Goal: Task Accomplishment & Management: Manage account settings

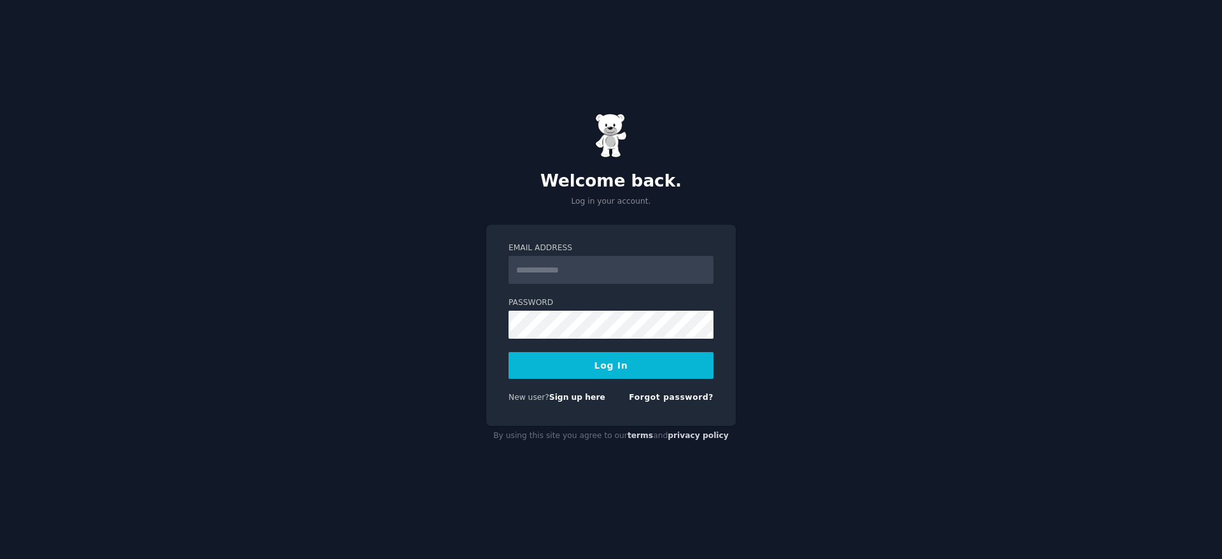
click at [591, 275] on input "Email Address" at bounding box center [611, 270] width 205 height 28
type input "**********"
click at [594, 357] on button "Log In" at bounding box center [611, 365] width 205 height 27
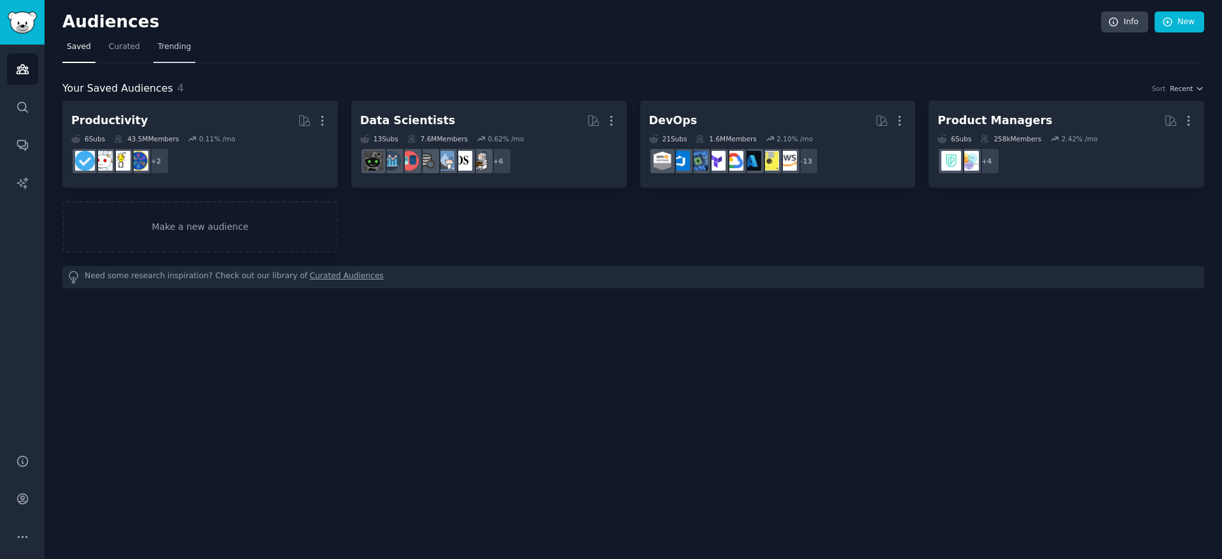
click at [172, 52] on link "Trending" at bounding box center [174, 50] width 42 height 26
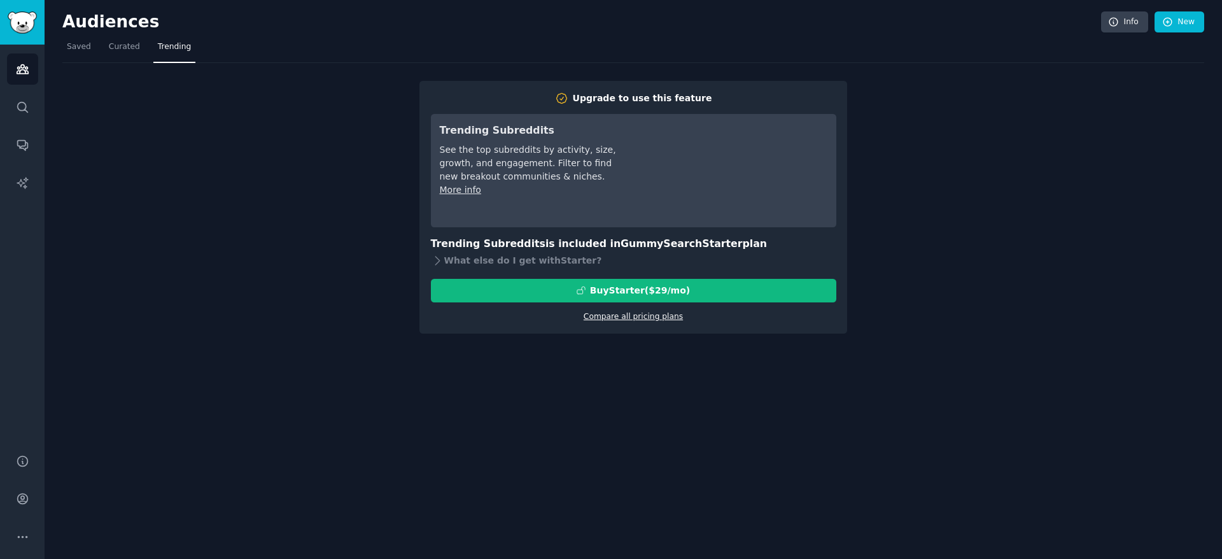
click at [607, 319] on link "Compare all pricing plans" at bounding box center [633, 316] width 99 height 9
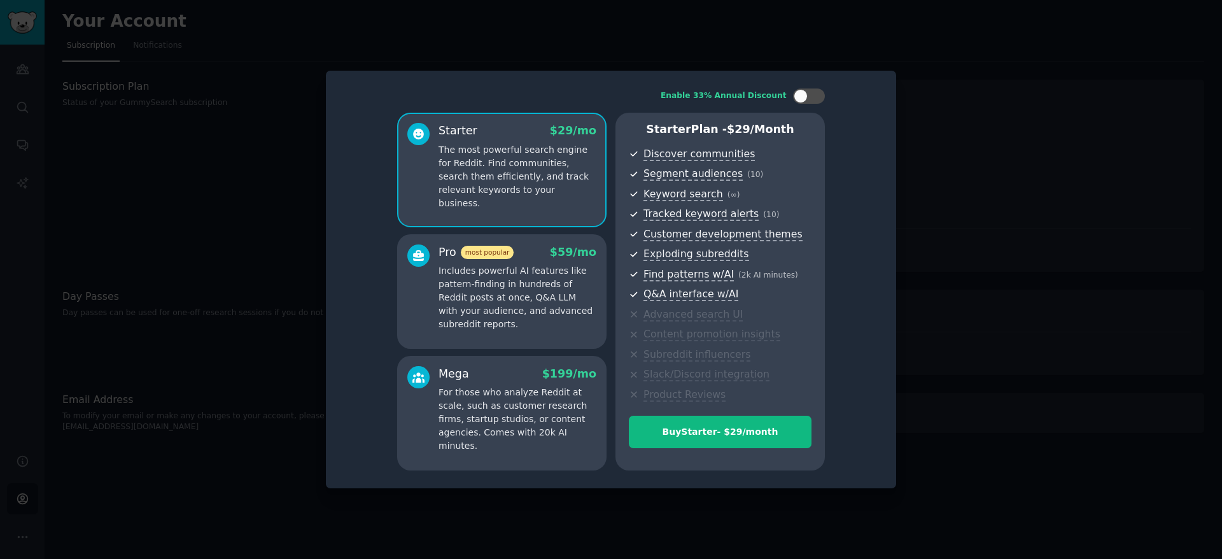
click at [584, 38] on div at bounding box center [611, 279] width 1222 height 559
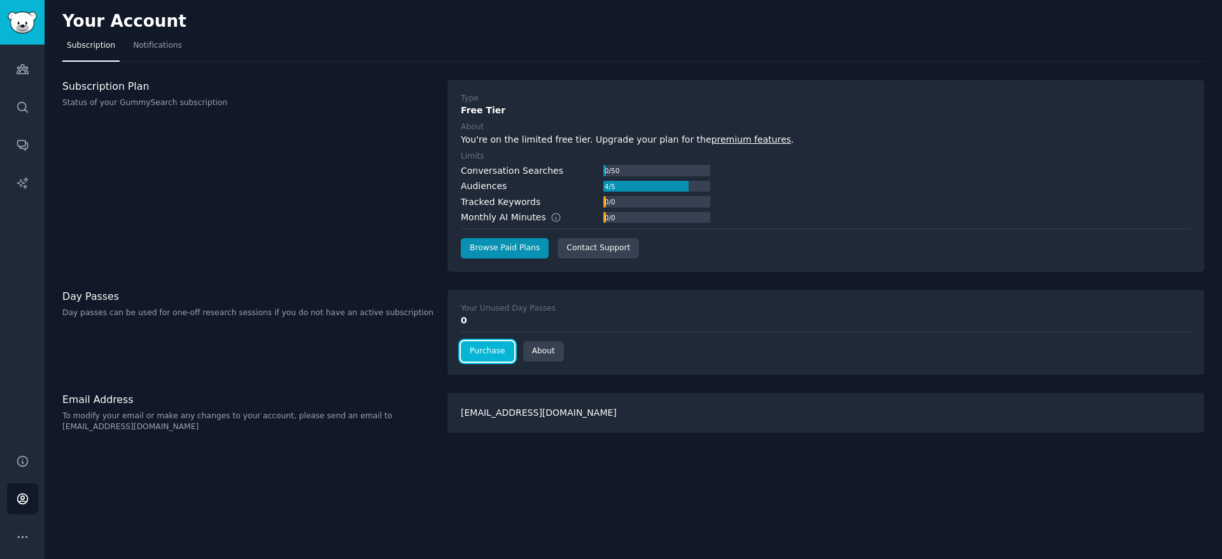
click at [474, 348] on link "Purchase" at bounding box center [487, 351] width 53 height 20
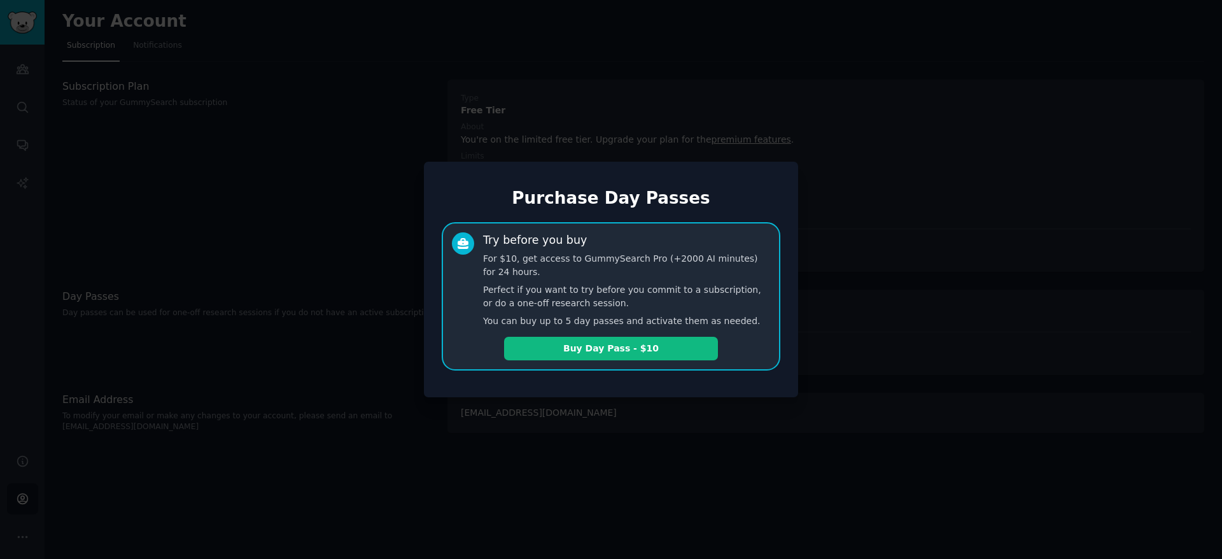
click at [386, 256] on div at bounding box center [611, 279] width 1222 height 559
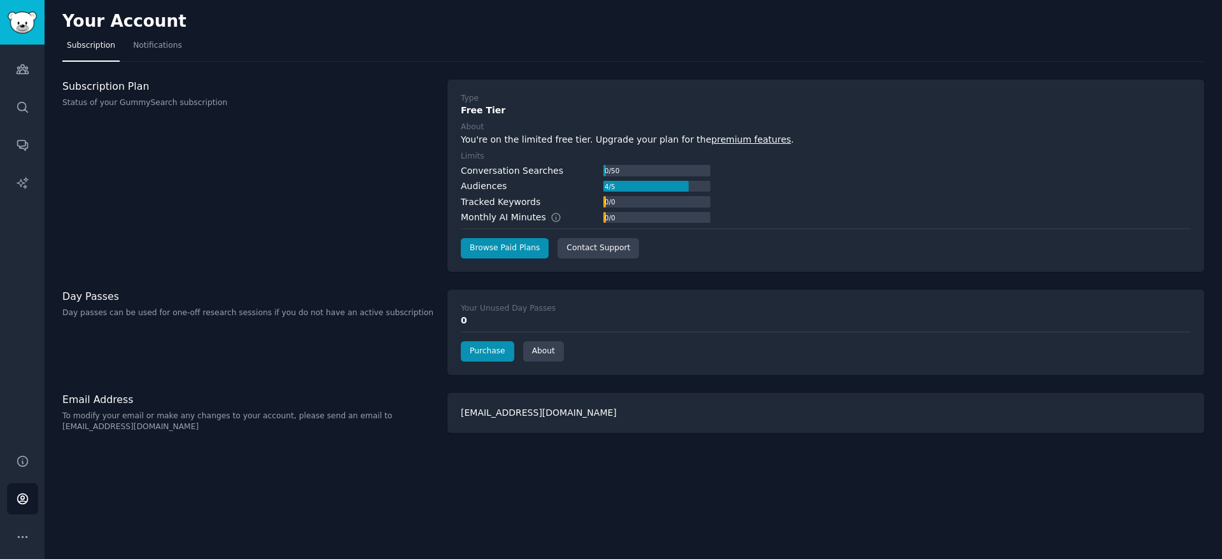
click at [609, 206] on div "0 / 0" at bounding box center [609, 201] width 13 height 11
click at [27, 59] on link "Audiences" at bounding box center [22, 68] width 31 height 31
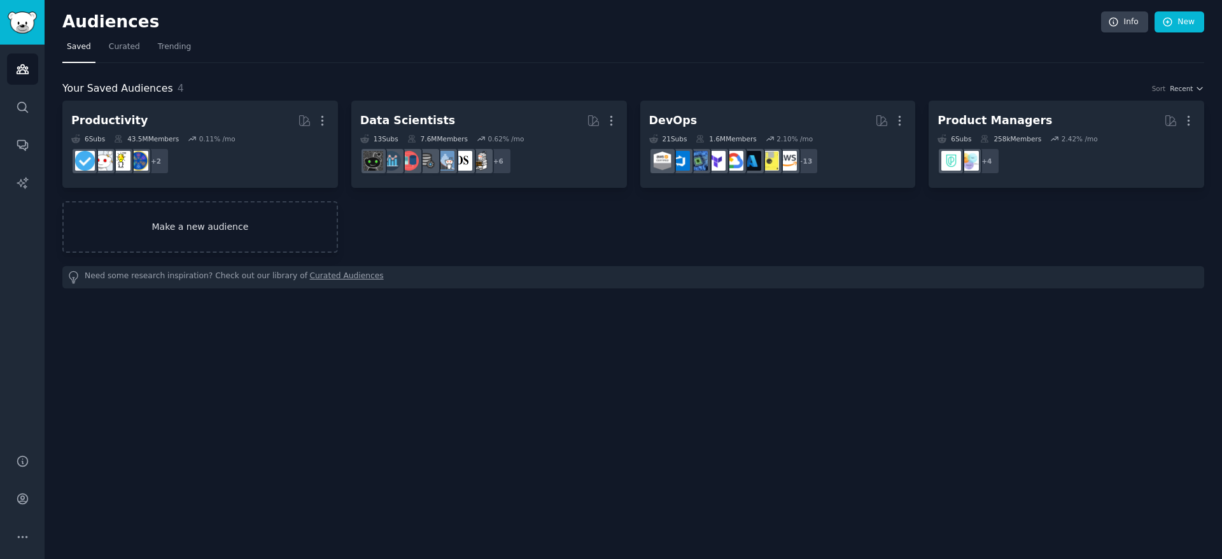
click at [195, 237] on link "Make a new audience" at bounding box center [200, 227] width 276 height 52
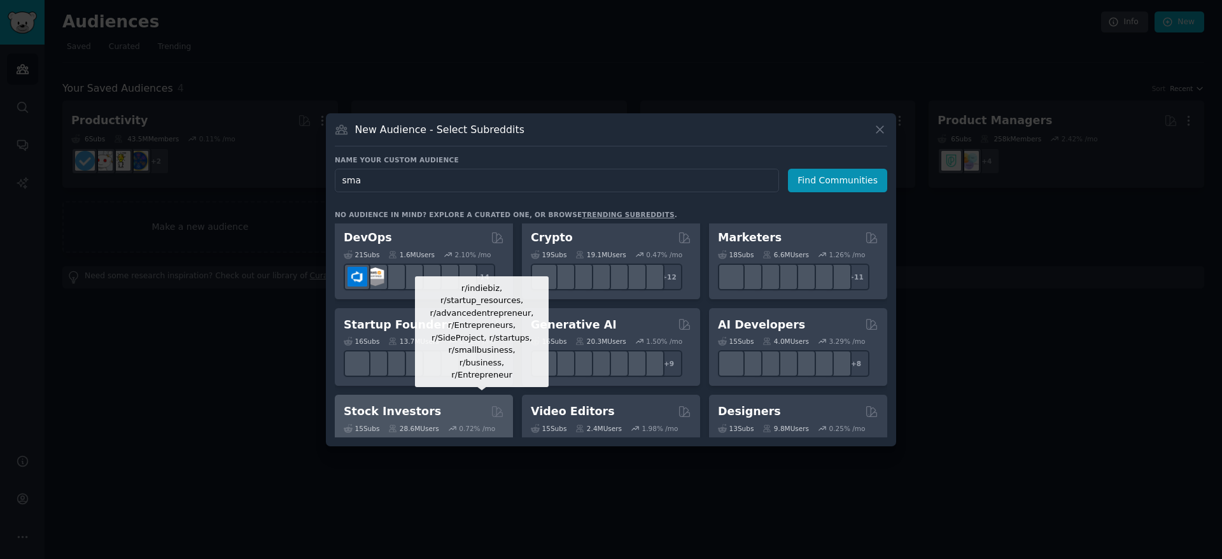
scroll to position [141, 0]
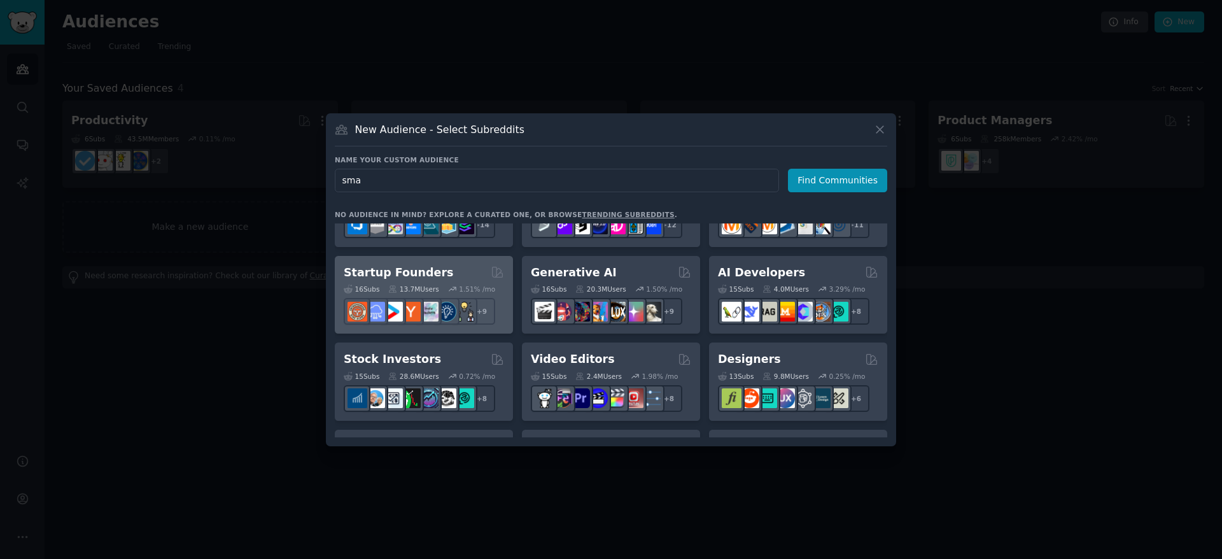
type input "sma"
click at [434, 272] on h2 "Startup Founders" at bounding box center [398, 273] width 109 height 16
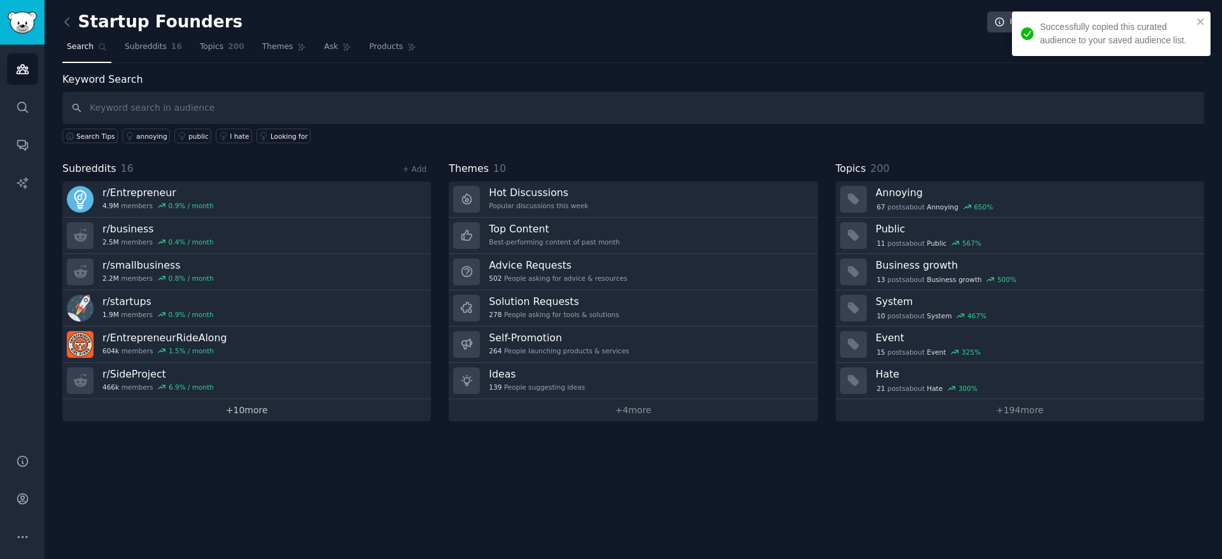
click at [237, 409] on link "+ 10 more" at bounding box center [246, 410] width 369 height 22
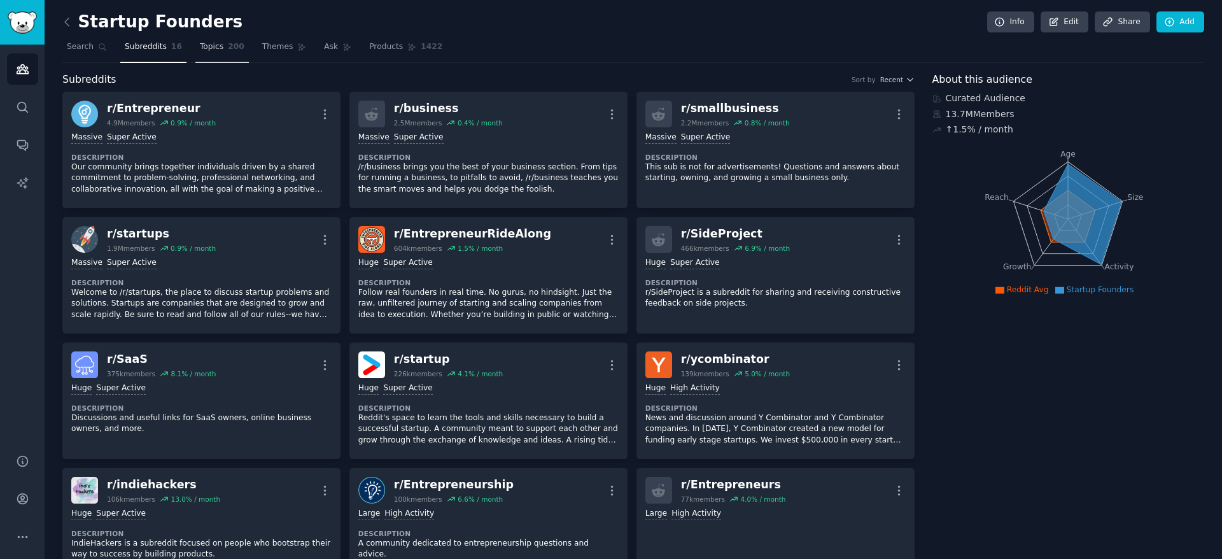
click at [224, 53] on link "Topics 200" at bounding box center [221, 50] width 53 height 26
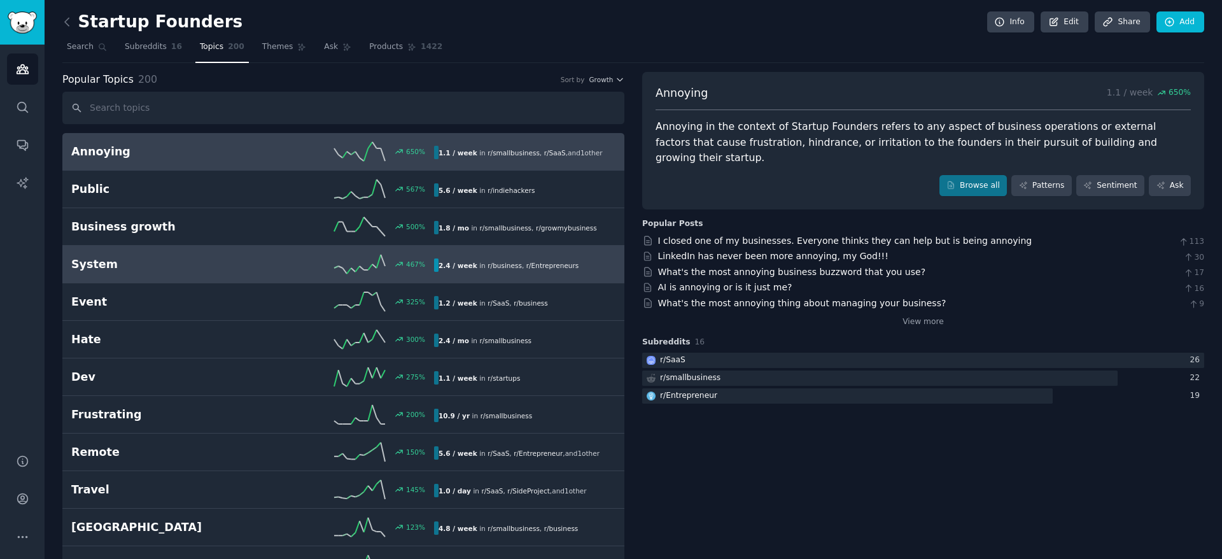
click at [528, 274] on link "System 467 % 2.4 / week in r/ business , r/ Entrepreneurs" at bounding box center [343, 265] width 562 height 38
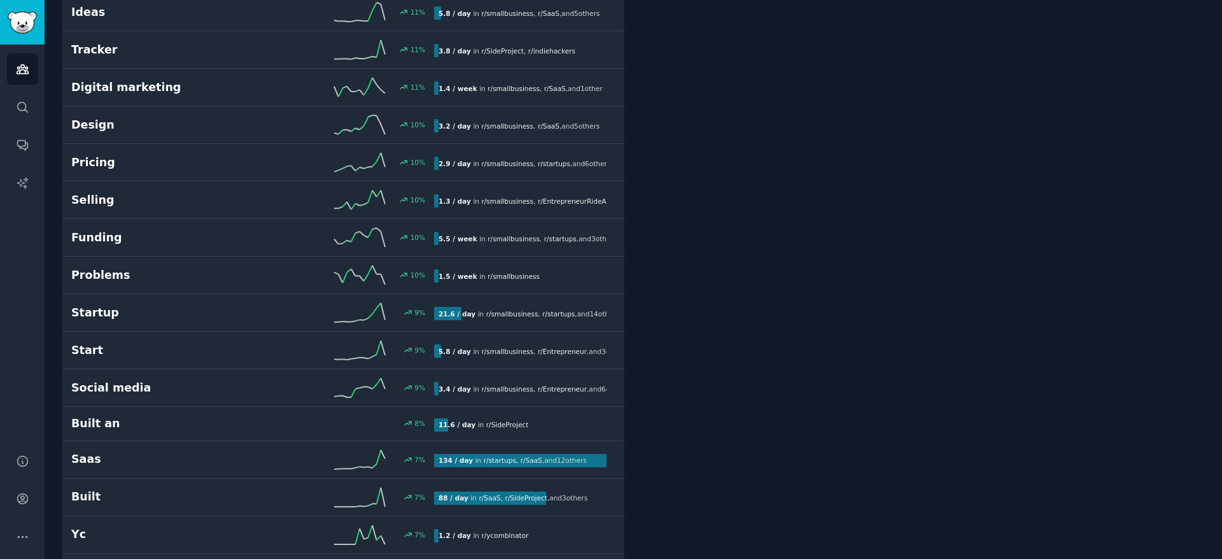
scroll to position [1671, 0]
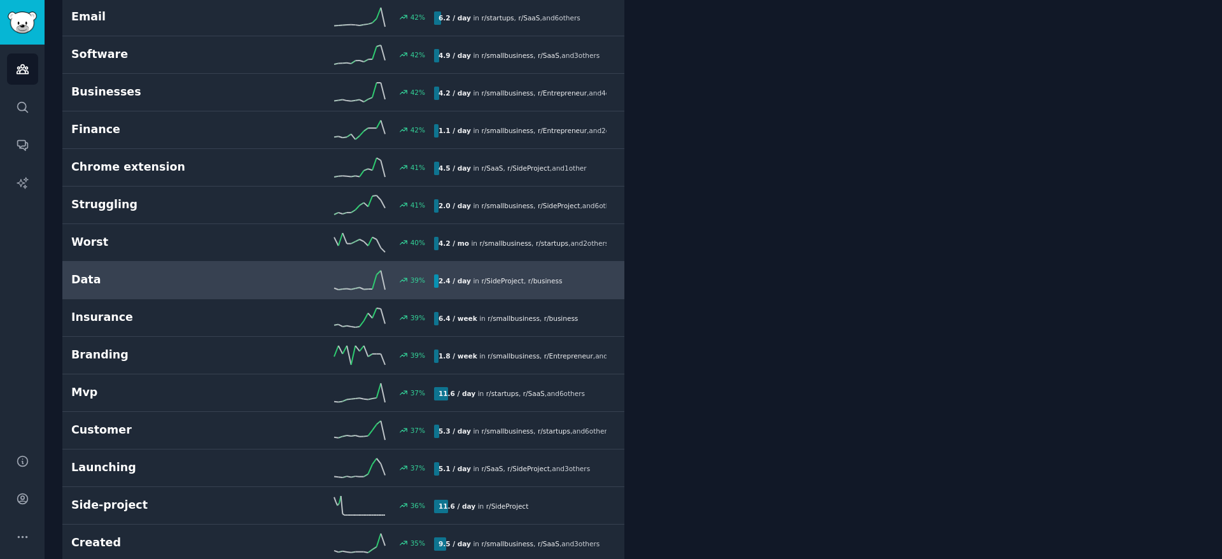
click at [234, 276] on h2 "Data" at bounding box center [161, 280] width 181 height 16
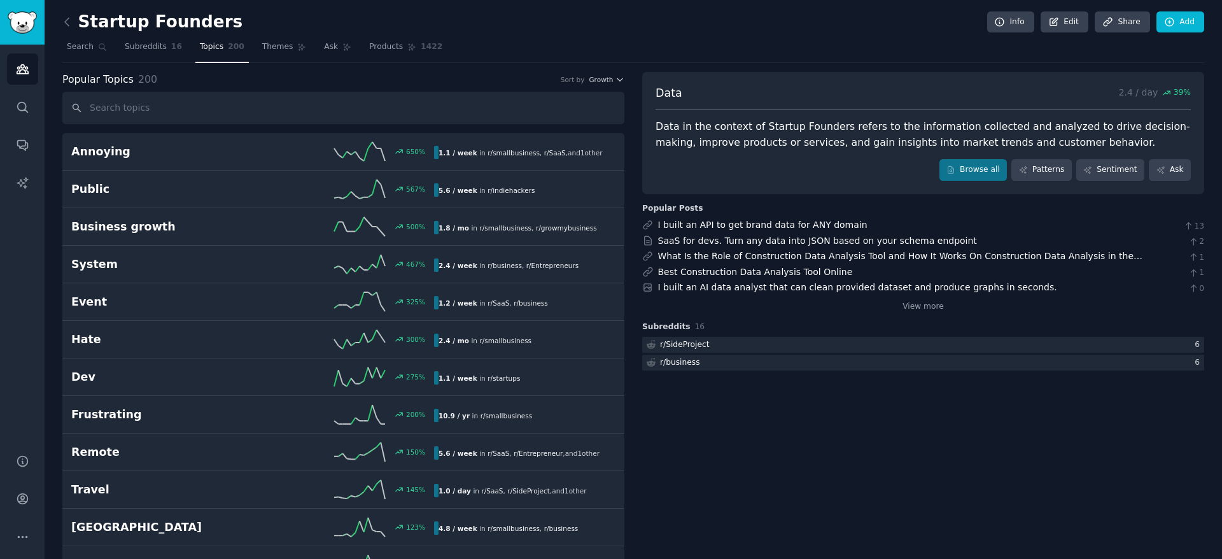
click at [747, 129] on div "Data in the context of Startup Founders refers to the information collected and…" at bounding box center [923, 134] width 535 height 31
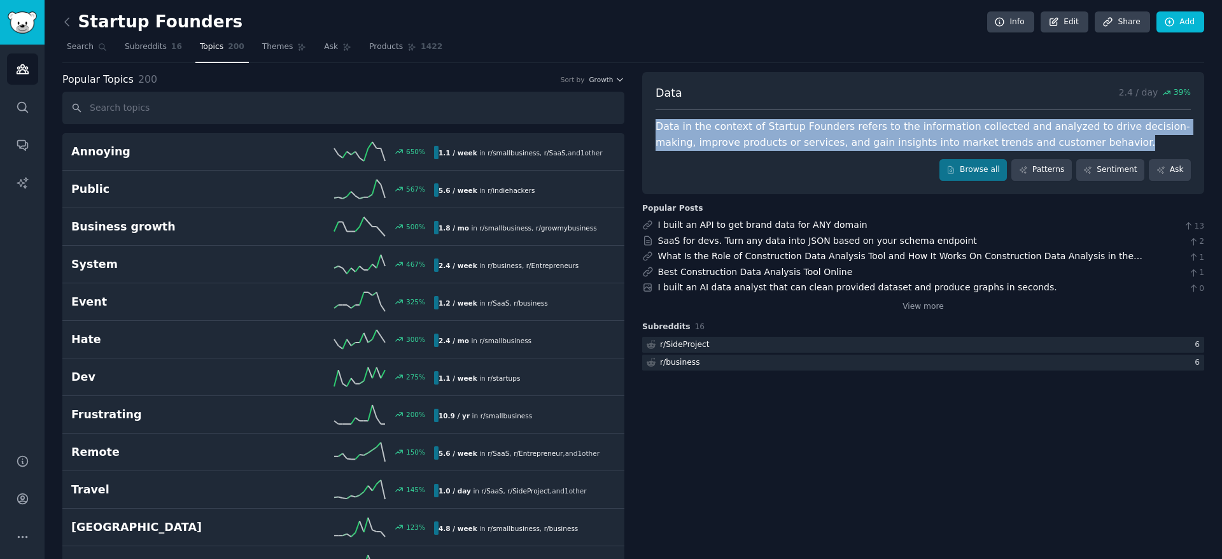
click at [747, 129] on div "Data in the context of Startup Founders refers to the information collected and…" at bounding box center [923, 134] width 535 height 31
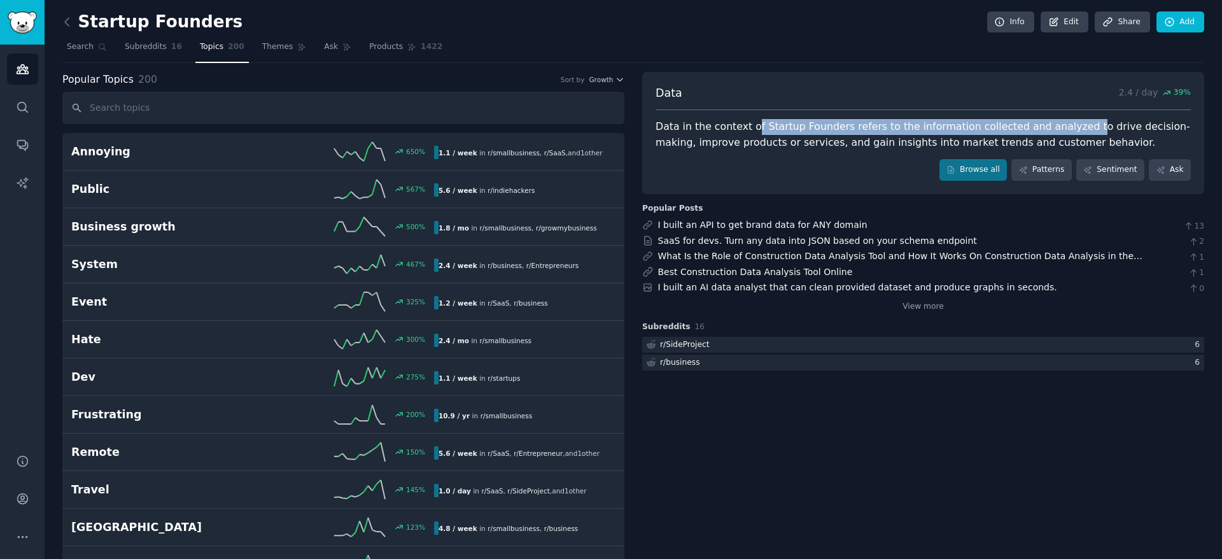
drag, startPoint x: 747, startPoint y: 129, endPoint x: 1070, endPoint y: 136, distance: 322.8
click at [1067, 135] on div "Data in the context of Startup Founders refers to the information collected and…" at bounding box center [923, 134] width 535 height 31
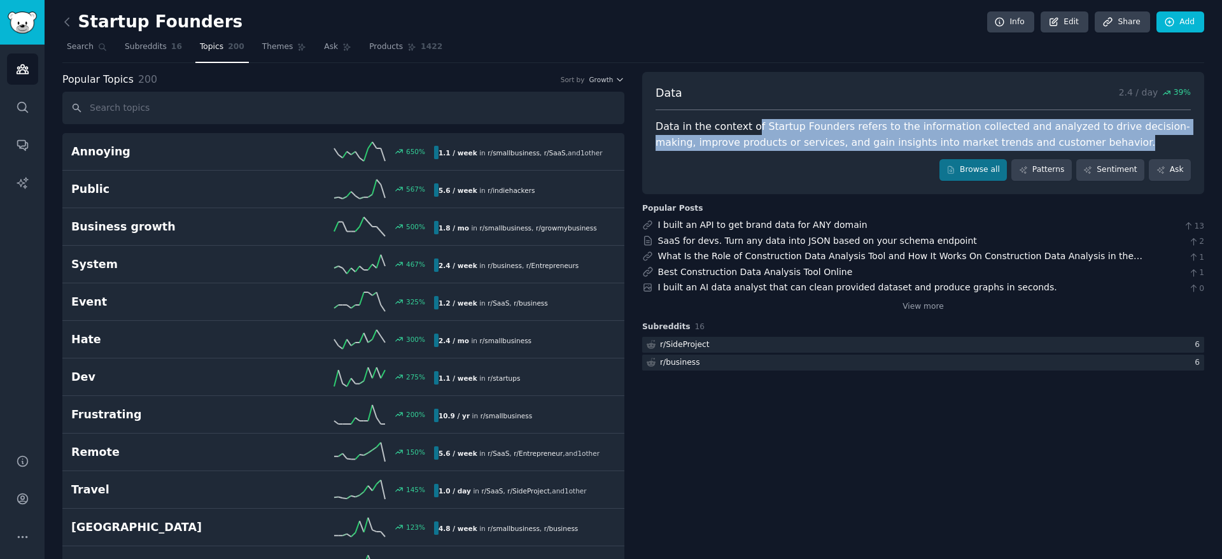
click at [1074, 139] on div "Data in the context of Startup Founders refers to the information collected and…" at bounding box center [923, 134] width 535 height 31
drag, startPoint x: 1075, startPoint y: 143, endPoint x: 768, endPoint y: 130, distance: 307.0
click at [768, 130] on div "Data in the context of Startup Founders refers to the information collected and…" at bounding box center [923, 134] width 535 height 31
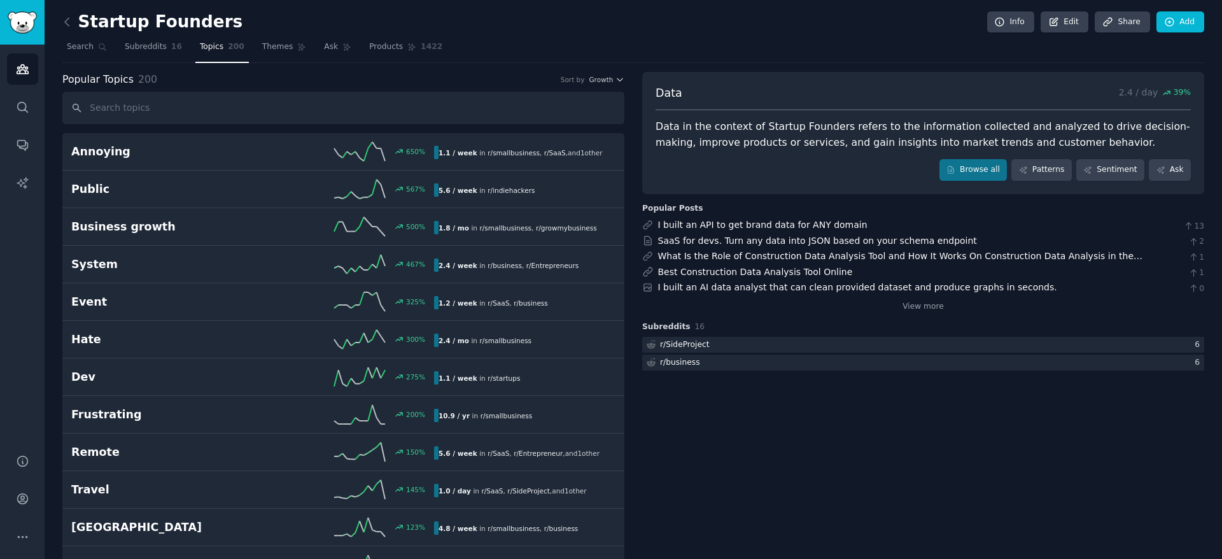
click at [736, 125] on div "Data in the context of Startup Founders refers to the information collected and…" at bounding box center [923, 134] width 535 height 31
click at [736, 123] on div "Data in the context of Startup Founders refers to the information collected and…" at bounding box center [923, 134] width 535 height 31
click at [176, 49] on span "16" at bounding box center [176, 46] width 11 height 11
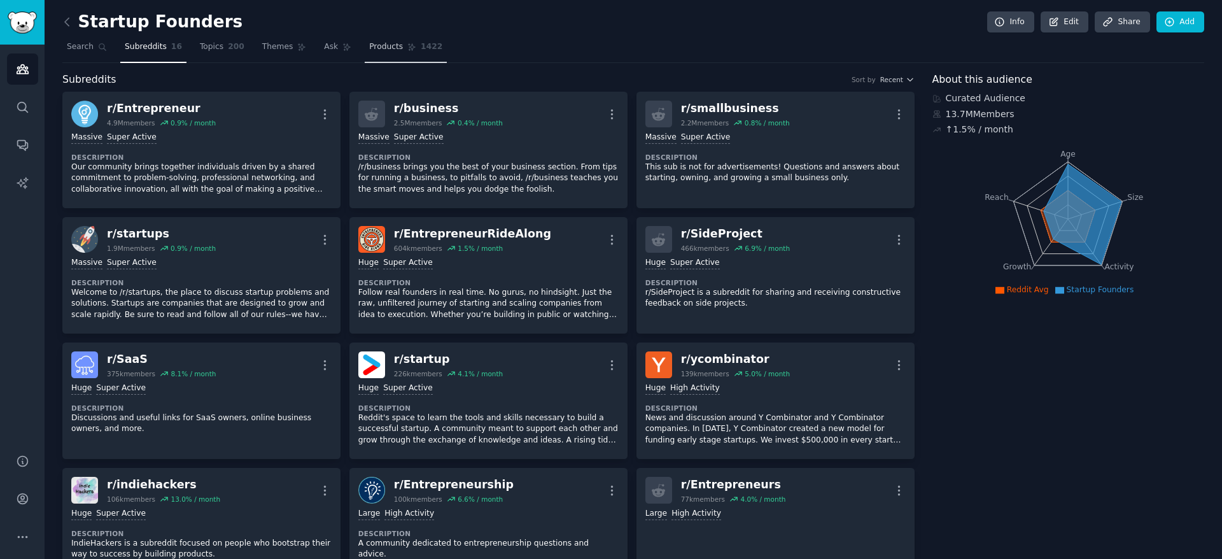
click at [383, 51] on span "Products" at bounding box center [386, 46] width 34 height 11
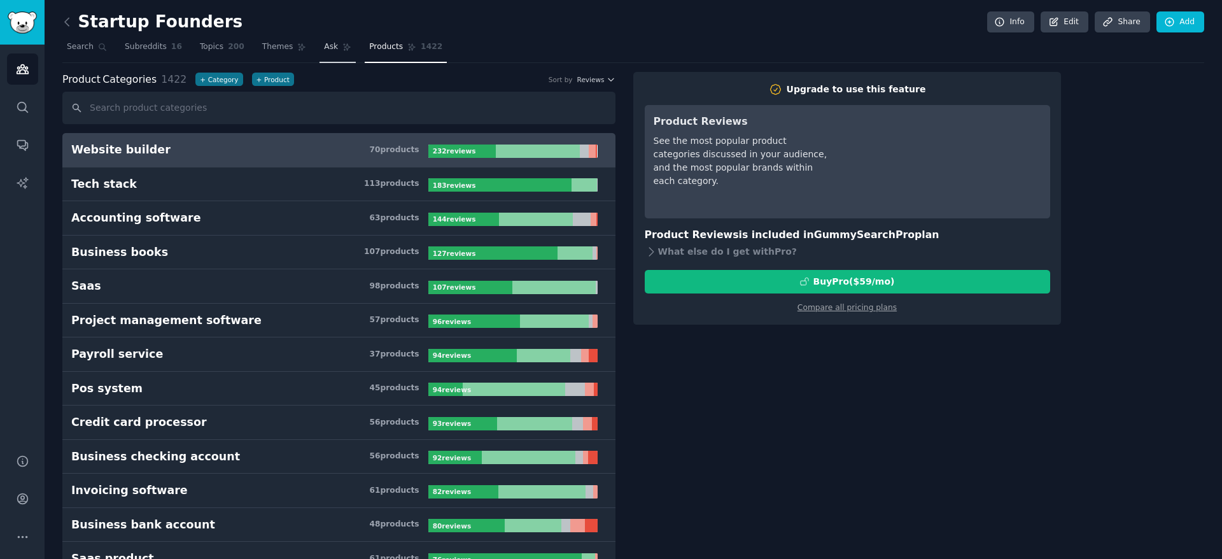
click at [339, 55] on link "Ask" at bounding box center [338, 50] width 36 height 26
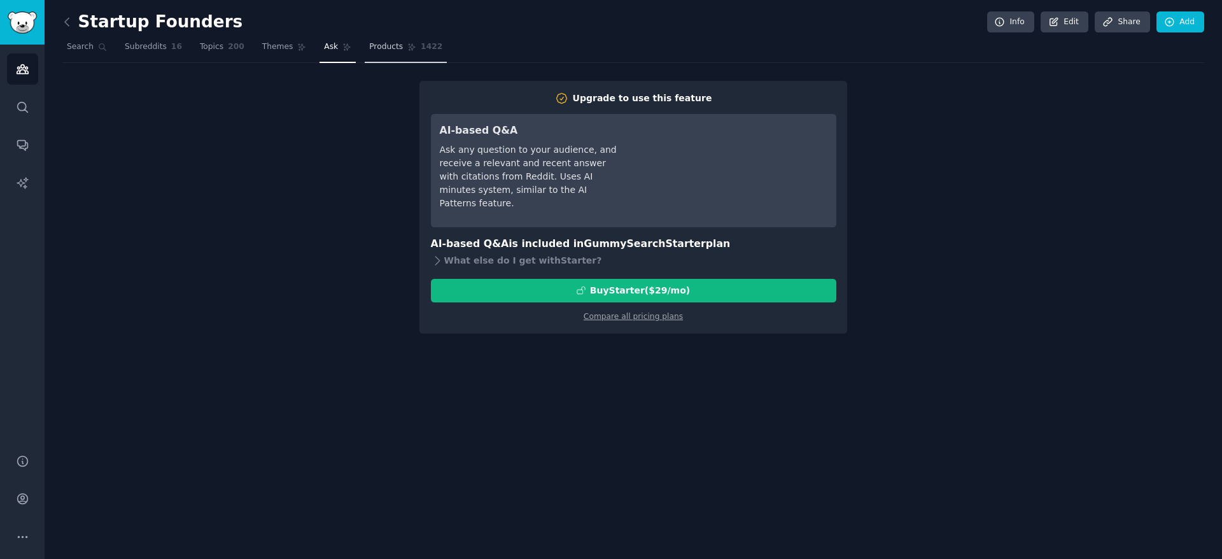
click at [378, 50] on span "Products" at bounding box center [386, 46] width 34 height 11
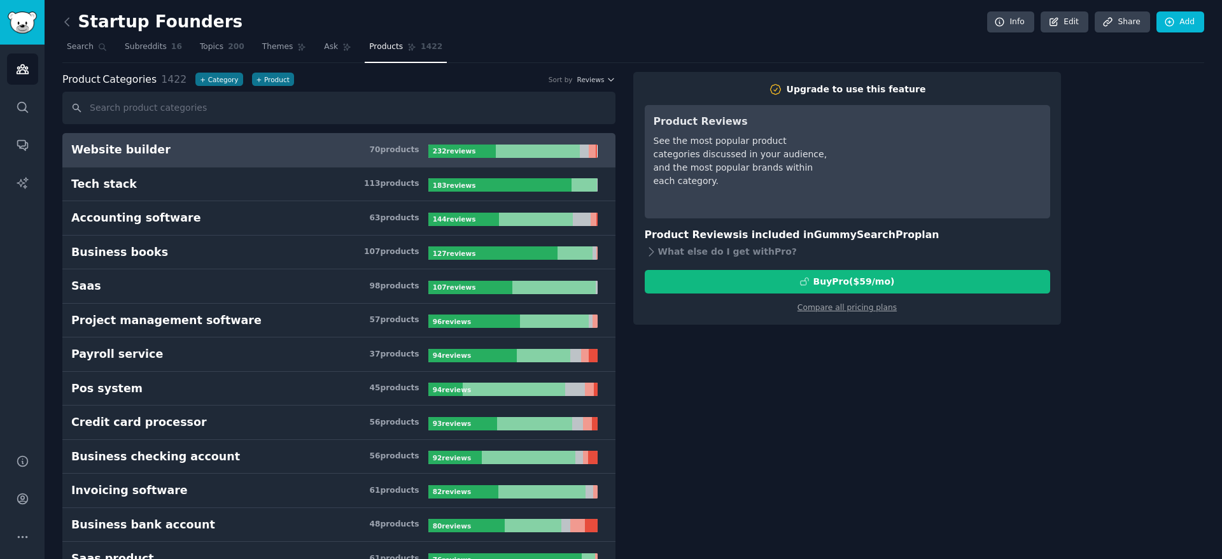
scroll to position [5488, 0]
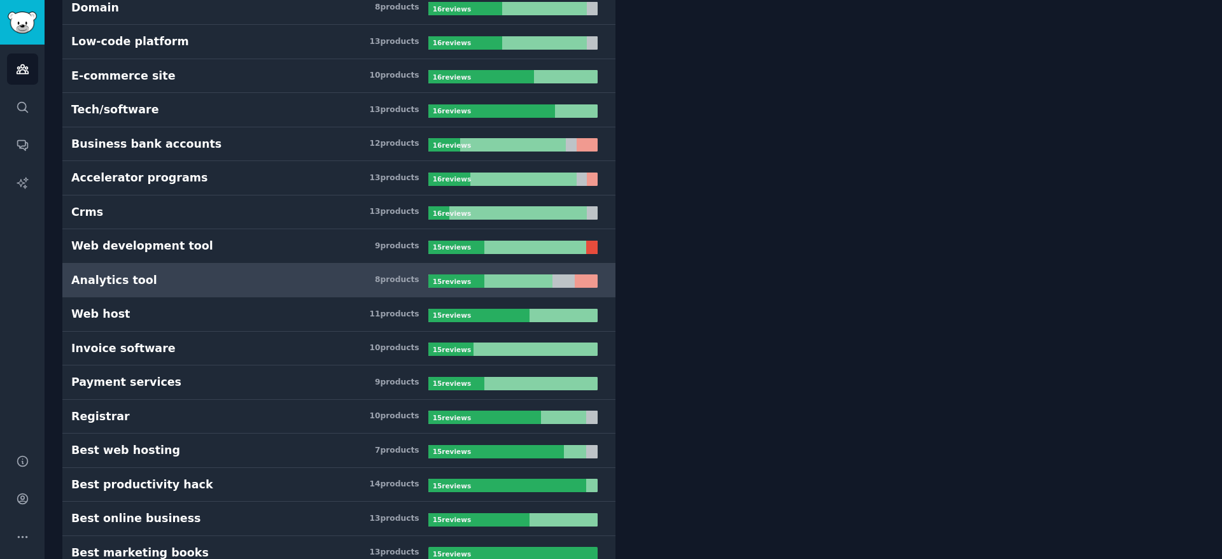
click at [284, 279] on h3 "Analytics tool 8 product s" at bounding box center [249, 280] width 357 height 16
click at [129, 282] on div "Analytics tool" at bounding box center [114, 280] width 86 height 16
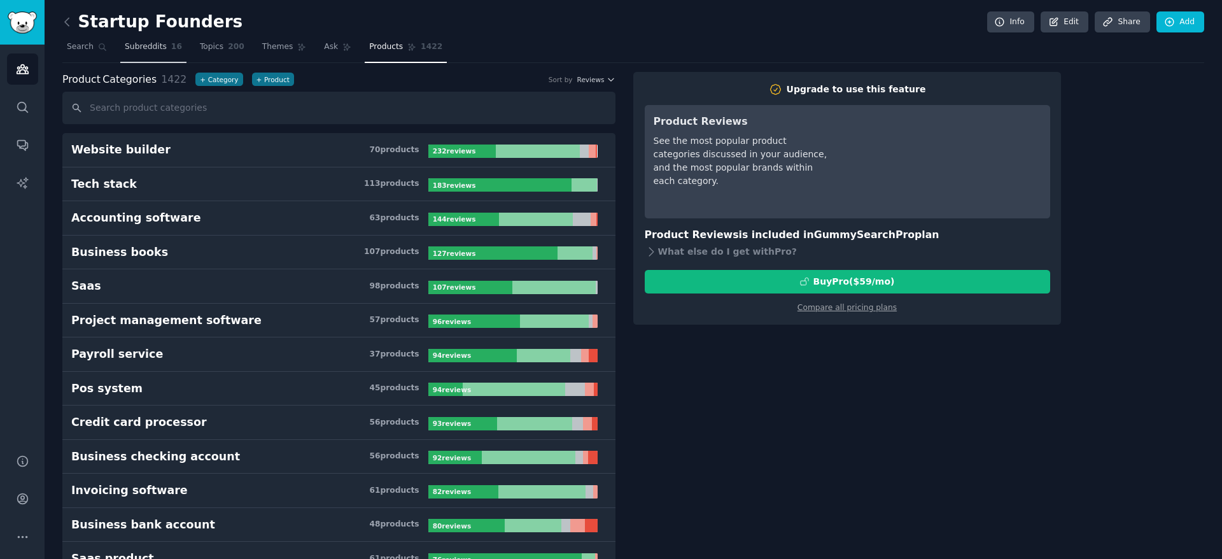
click at [134, 52] on span "Subreddits" at bounding box center [146, 46] width 42 height 11
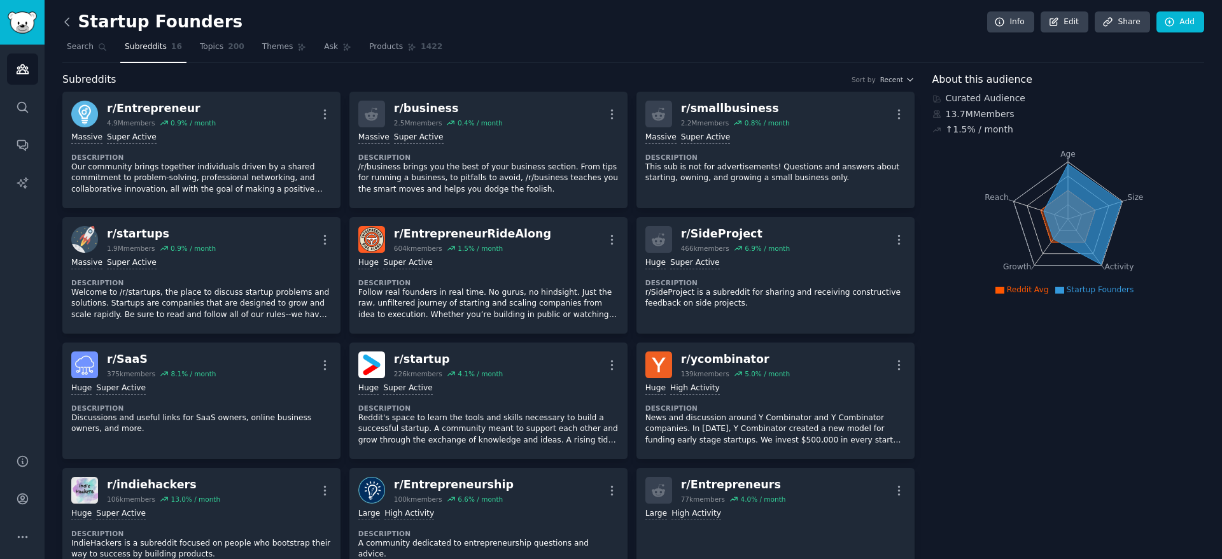
click at [63, 22] on icon at bounding box center [66, 21] width 13 height 13
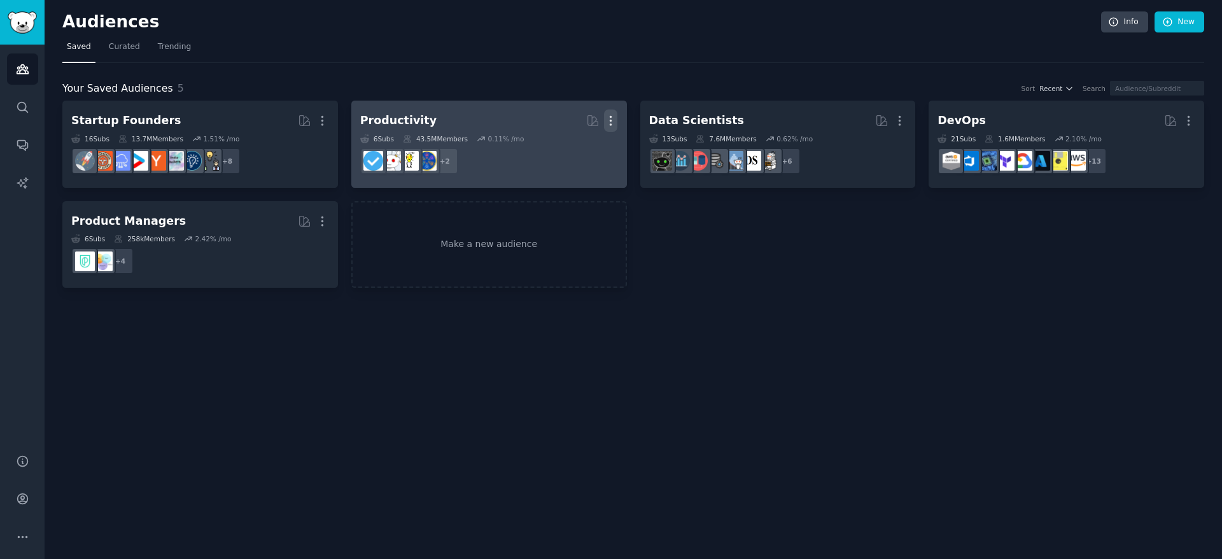
click at [614, 121] on icon "button" at bounding box center [610, 120] width 13 height 13
click at [585, 149] on p "Delete" at bounding box center [575, 147] width 29 height 13
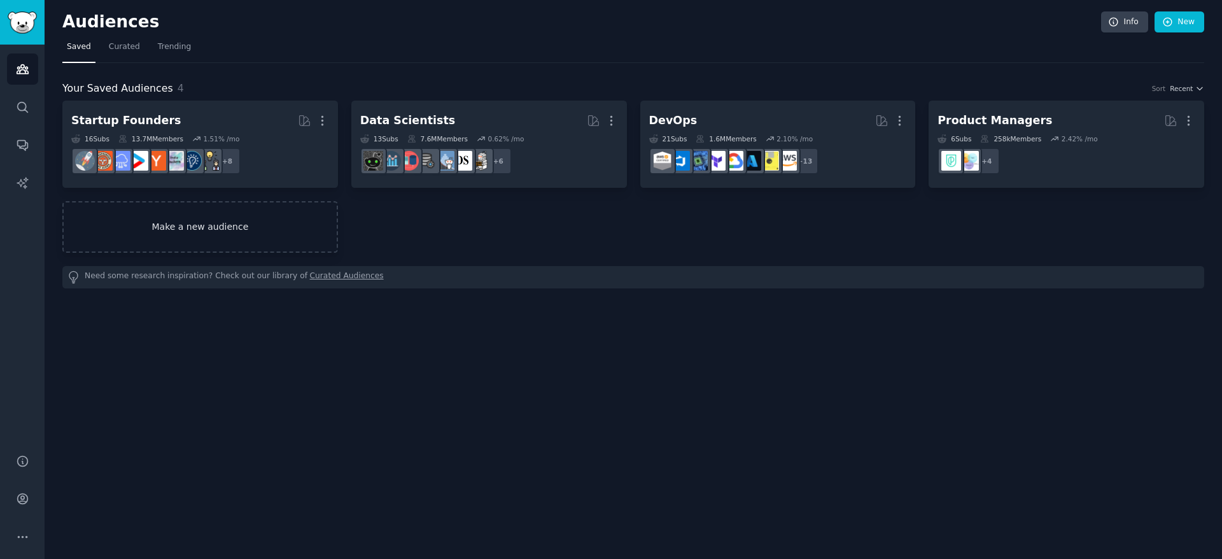
click at [323, 212] on link "Make a new audience" at bounding box center [200, 227] width 276 height 52
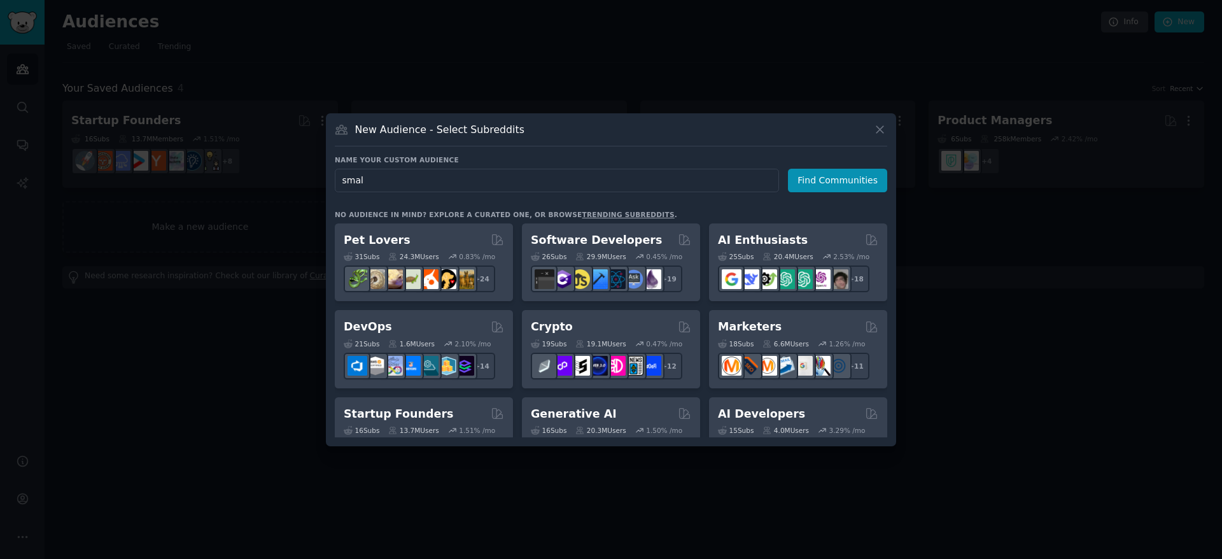
type input "small"
click button "Find Communities" at bounding box center [837, 181] width 99 height 24
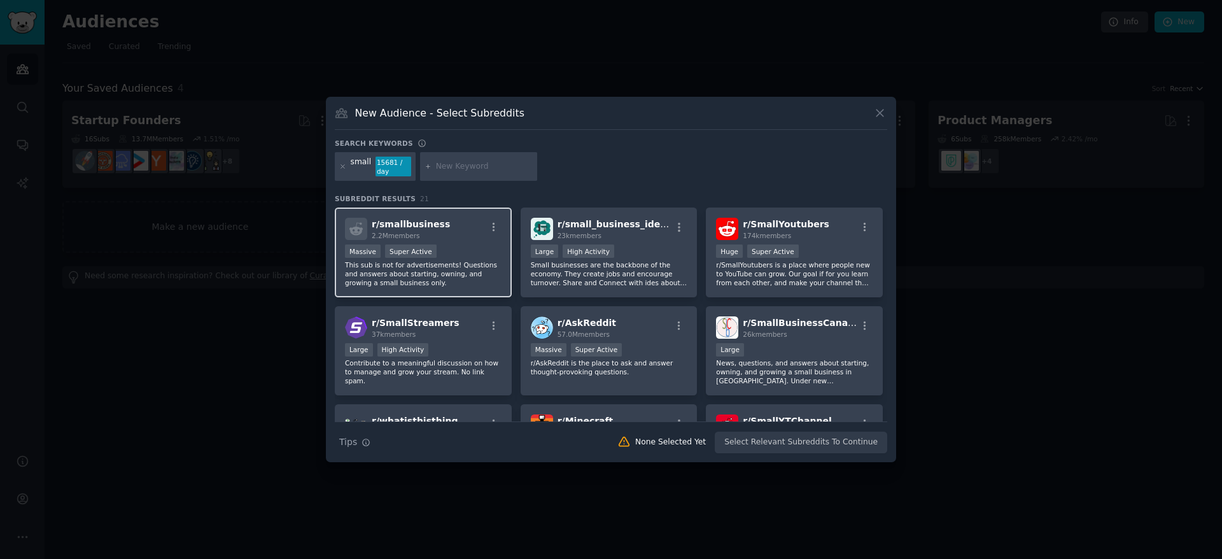
click at [426, 234] on div "2.2M members" at bounding box center [411, 235] width 78 height 9
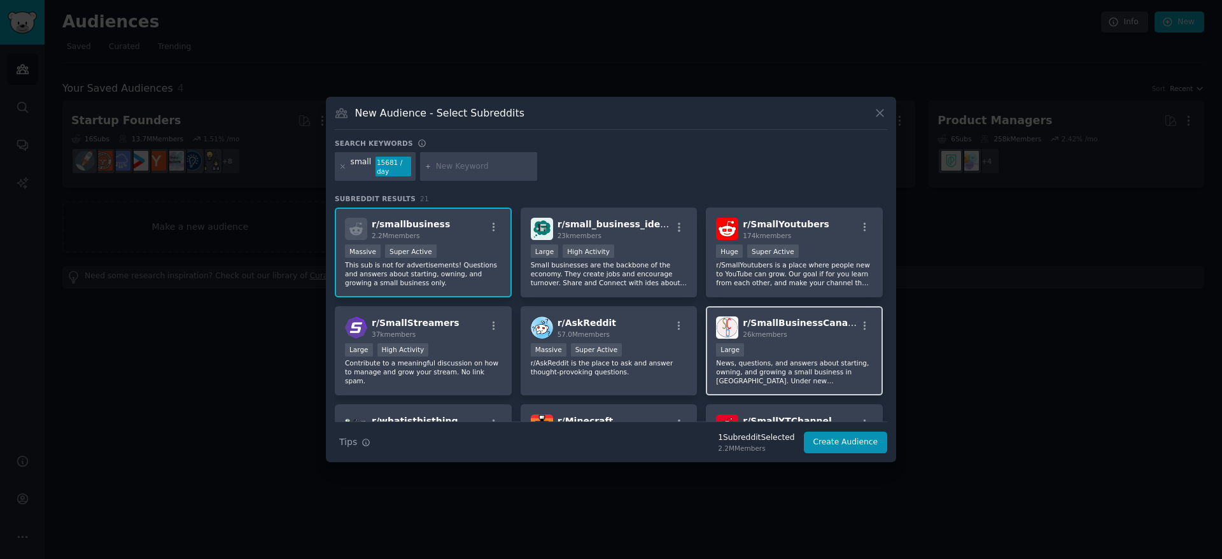
click at [765, 367] on p "News, questions, and answers about starting, owning, and growing a small busine…" at bounding box center [794, 371] width 157 height 27
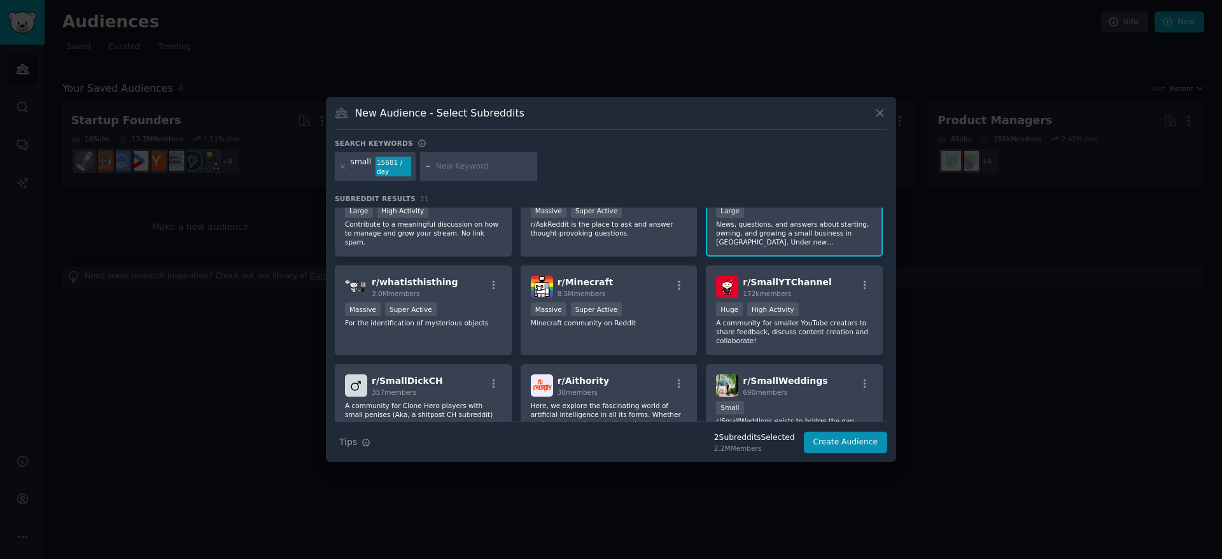
scroll to position [146, 0]
